Goal: Find specific fact: Find specific fact

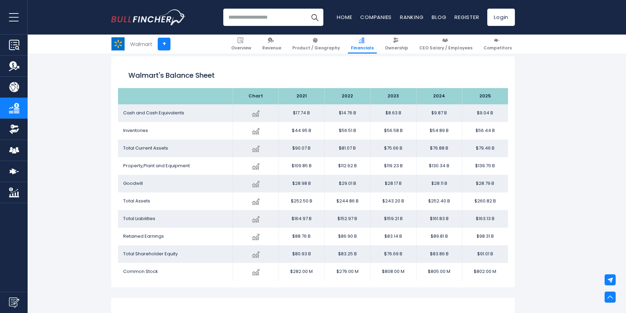
scroll to position [599, 0]
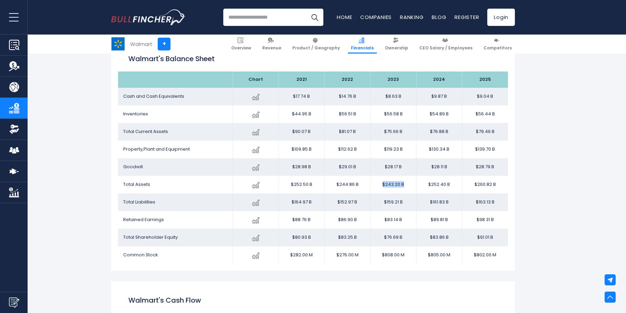
drag, startPoint x: 407, startPoint y: 184, endPoint x: 379, endPoint y: 183, distance: 27.3
click at [379, 183] on td "$243.20 B" at bounding box center [393, 185] width 46 height 18
copy td "$243.20 B"
drag, startPoint x: 456, startPoint y: 180, endPoint x: 420, endPoint y: 186, distance: 35.7
click at [420, 186] on td "$252.40 B" at bounding box center [439, 185] width 46 height 18
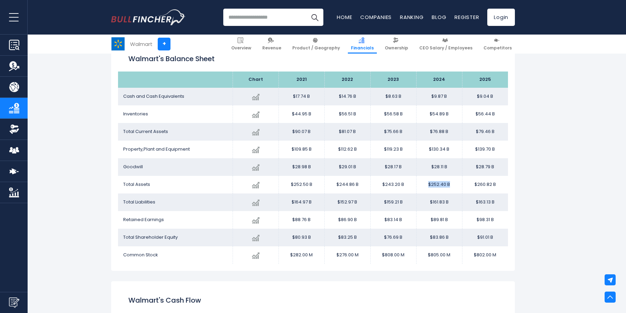
copy td "$252.40 B"
drag, startPoint x: 408, startPoint y: 126, endPoint x: 382, endPoint y: 131, distance: 26.5
click at [382, 131] on td "$75.66 B" at bounding box center [393, 132] width 46 height 18
copy td "$75.66 B"
drag, startPoint x: 448, startPoint y: 132, endPoint x: 428, endPoint y: 133, distance: 19.7
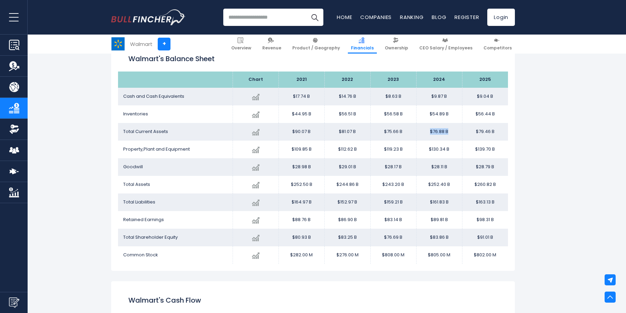
click at [428, 133] on td "$76.88 B" at bounding box center [439, 132] width 46 height 18
copy td "$76.88 B"
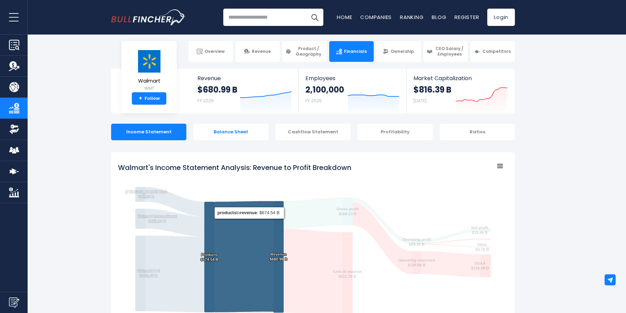
scroll to position [0, 0]
